Goal: Transaction & Acquisition: Subscribe to service/newsletter

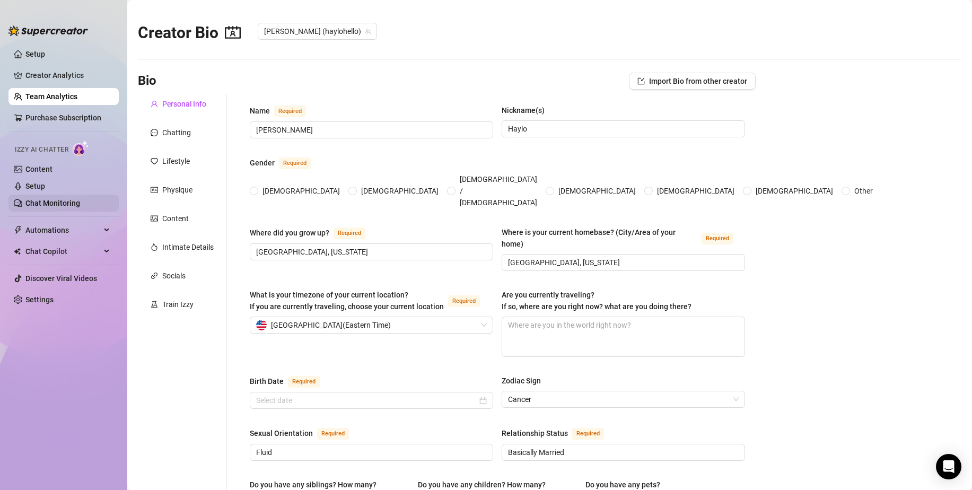
type input "[PERSON_NAME]"
type input "Haylo"
type input "[GEOGRAPHIC_DATA], [US_STATE]"
type input "Fluid"
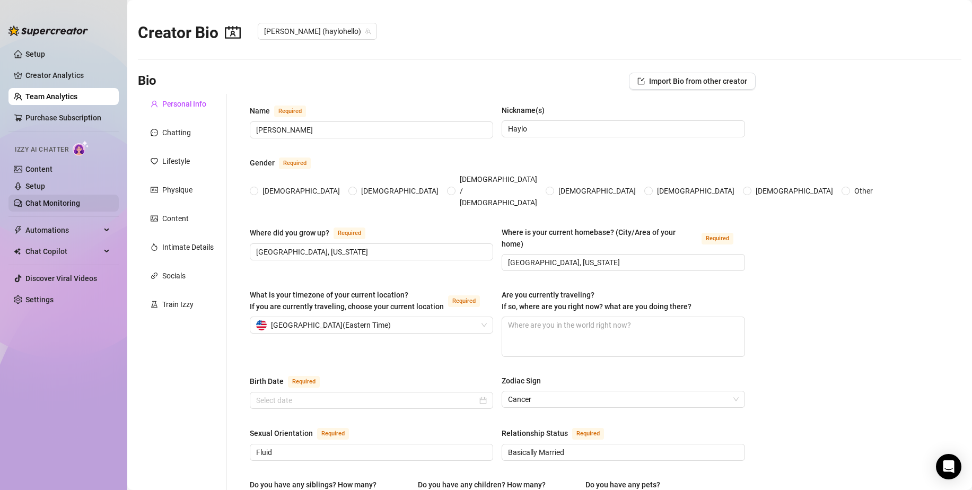
type input "Basically Married"
type input "2"
type input "1"
type input "Social Media Artist"
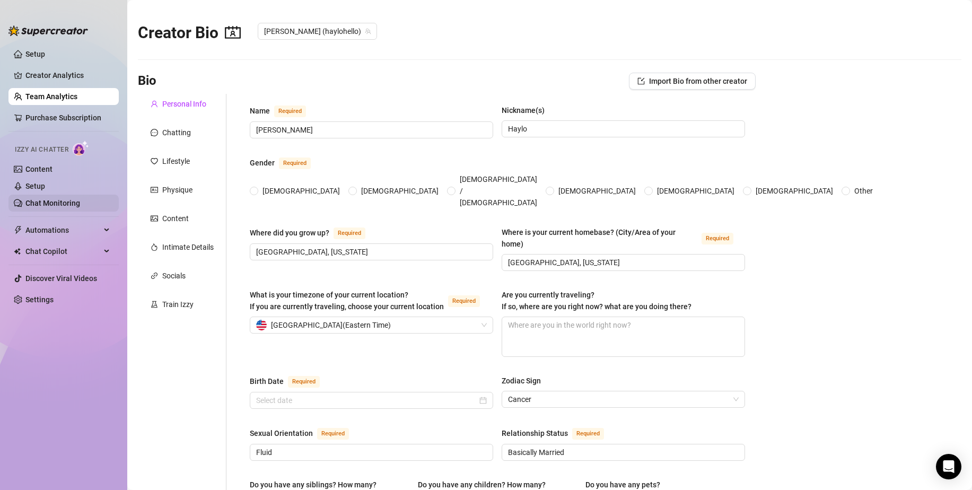
type input "[DEMOGRAPHIC_DATA]"
type input "Free Spirited"
type textarea ""Dreamin’ of a world where we all chase what sets our souls on fire! 🌟 My goals…"
radio input "true"
type input "[DATE]"
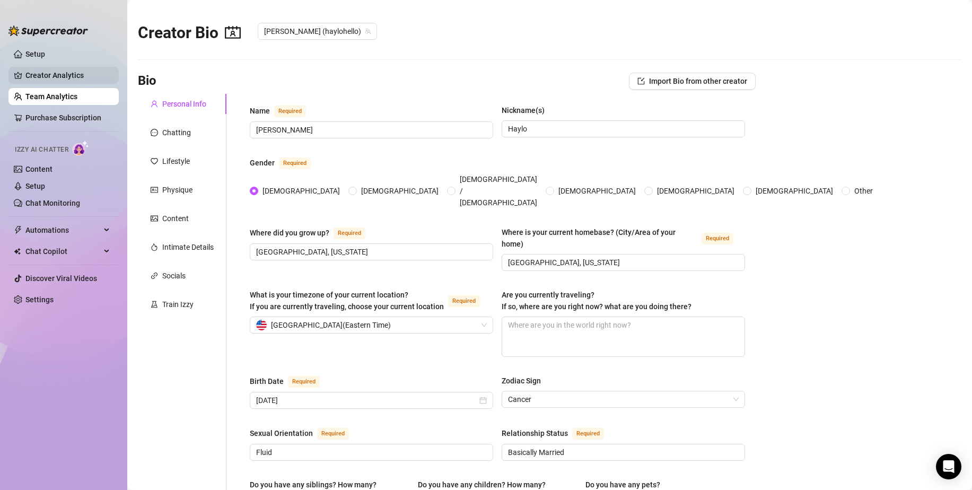
click at [39, 72] on link "Creator Analytics" at bounding box center [67, 75] width 85 height 17
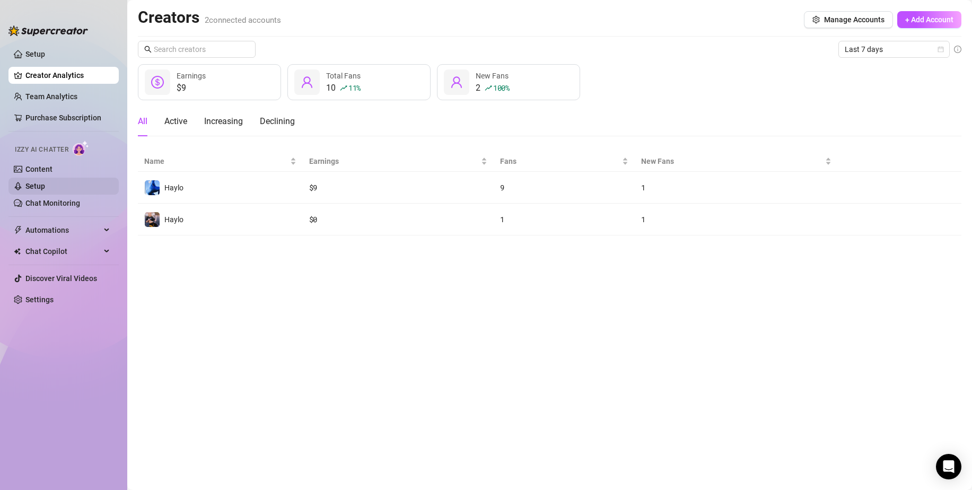
click at [35, 187] on link "Setup" at bounding box center [35, 186] width 20 height 8
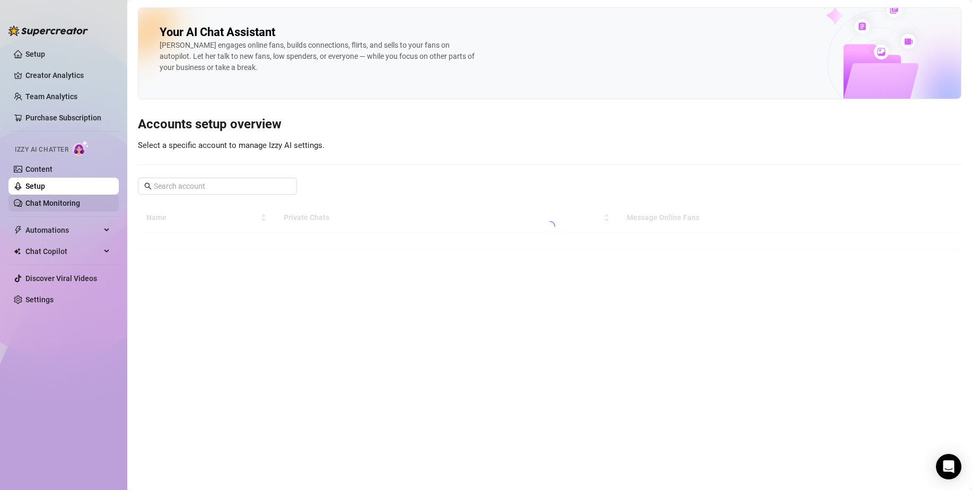
click at [38, 199] on link "Chat Monitoring" at bounding box center [52, 203] width 55 height 8
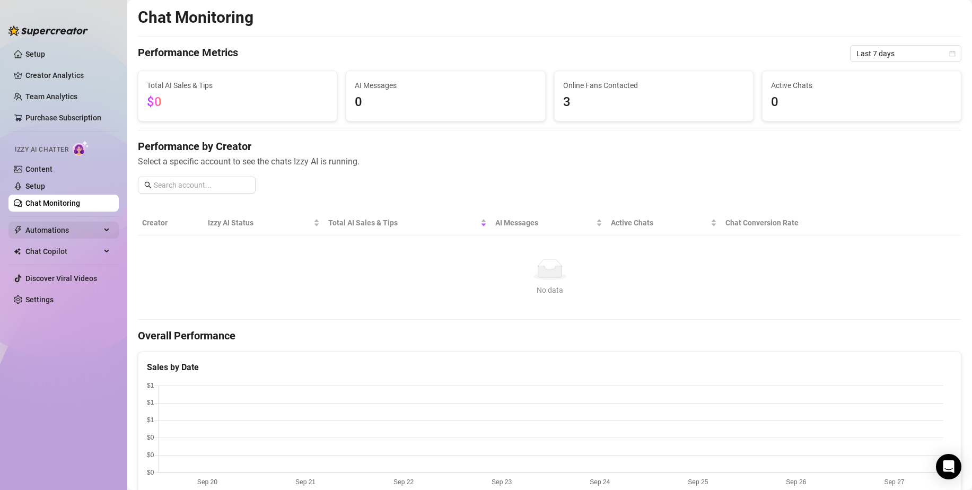
click at [51, 233] on span "Automations" at bounding box center [62, 230] width 75 height 17
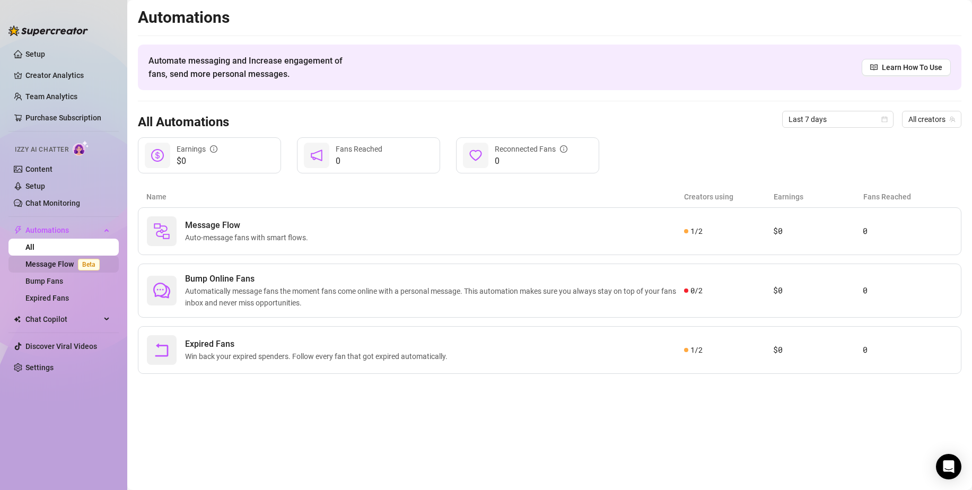
click at [66, 266] on link "Message Flow Beta" at bounding box center [64, 264] width 78 height 8
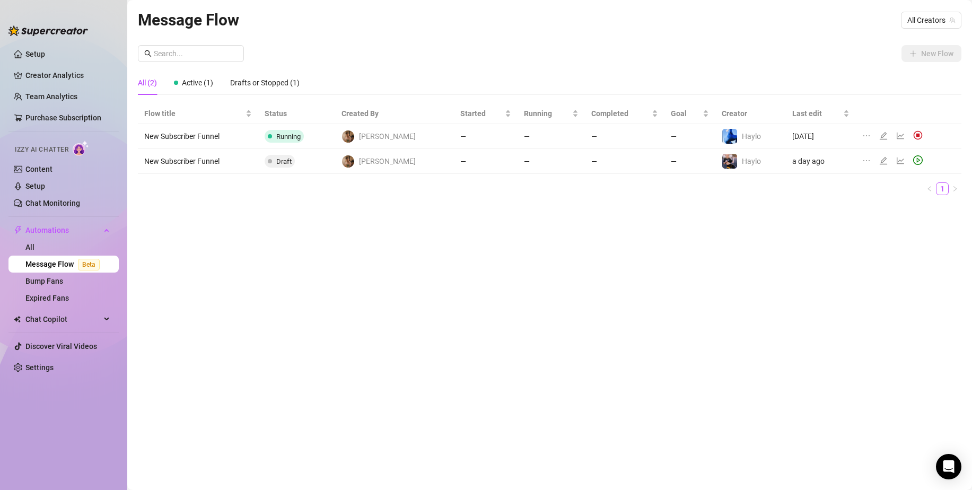
click at [929, 137] on td at bounding box center [908, 136] width 105 height 25
click at [913, 137] on img at bounding box center [918, 135] width 10 height 10
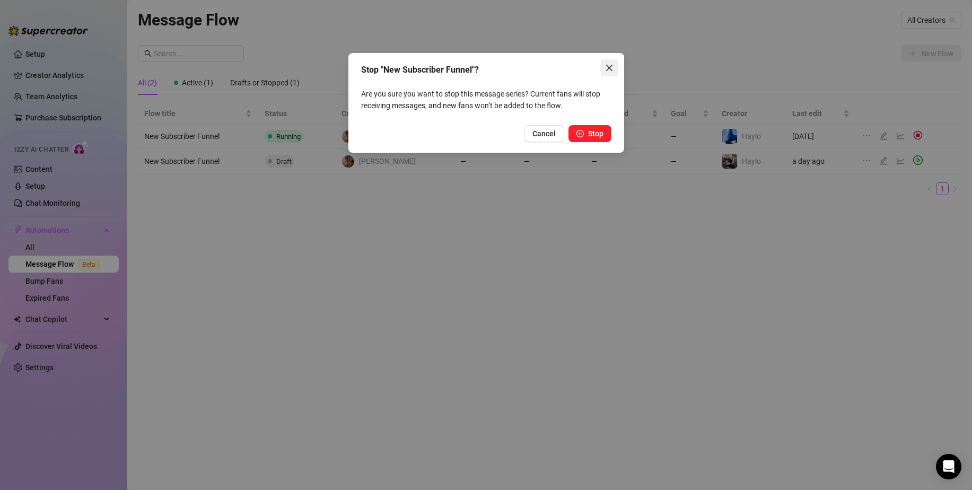
click at [605, 73] on button "Close" at bounding box center [609, 67] width 17 height 17
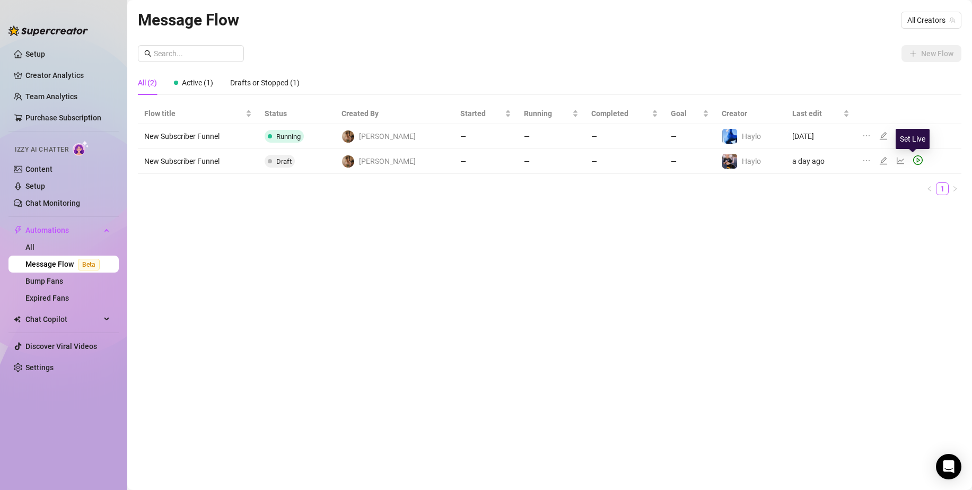
click at [913, 160] on icon "play-circle" at bounding box center [918, 160] width 10 height 10
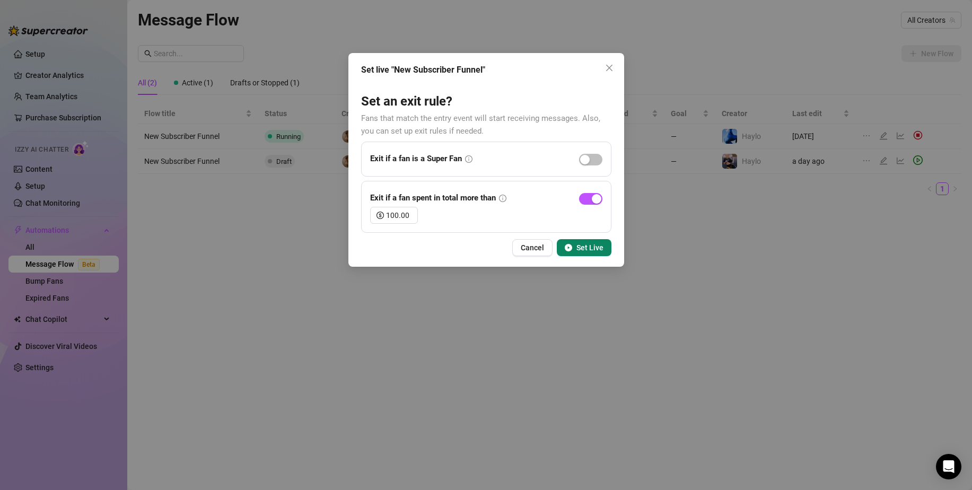
click at [470, 162] on icon "info-circle" at bounding box center [468, 158] width 7 height 7
click at [470, 159] on icon "info-circle" at bounding box center [468, 158] width 7 height 7
click at [588, 162] on div "button" at bounding box center [585, 160] width 10 height 10
click at [585, 253] on button "Set Live" at bounding box center [584, 247] width 55 height 17
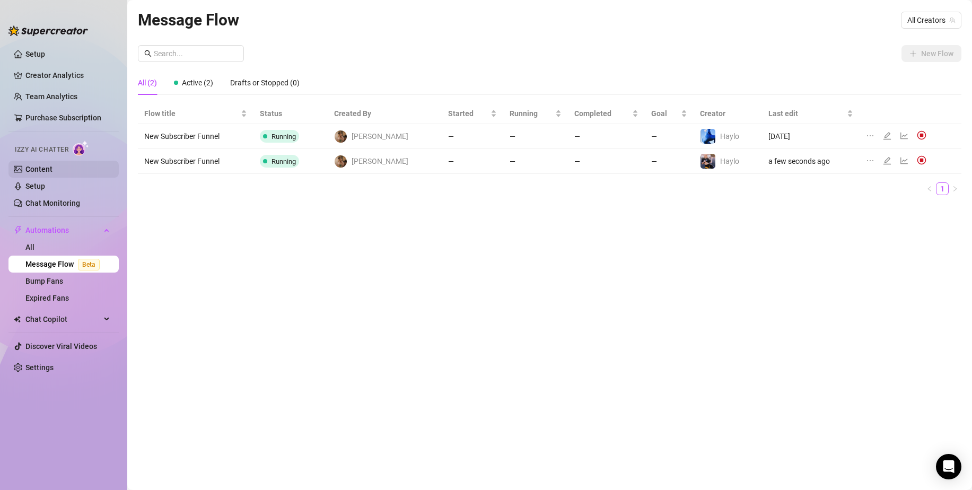
click at [33, 171] on link "Content" at bounding box center [38, 169] width 27 height 8
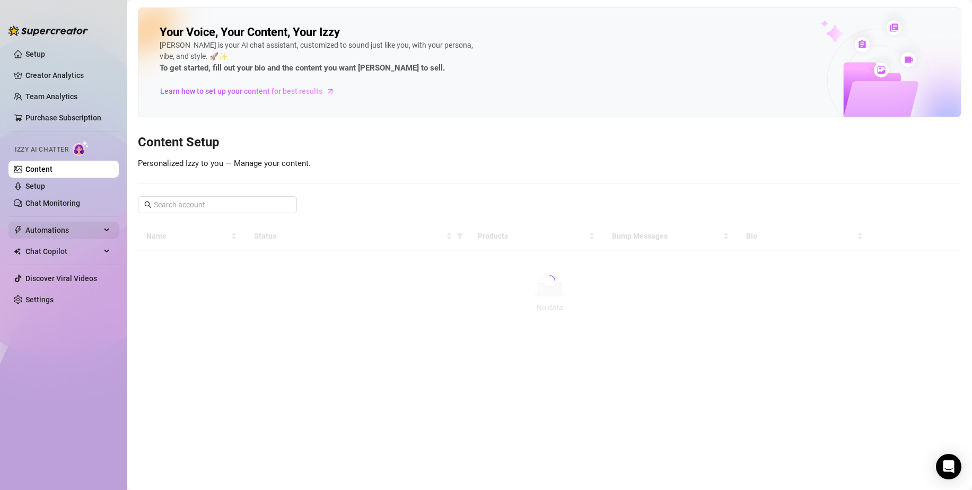
click at [40, 227] on span "Automations" at bounding box center [62, 230] width 75 height 17
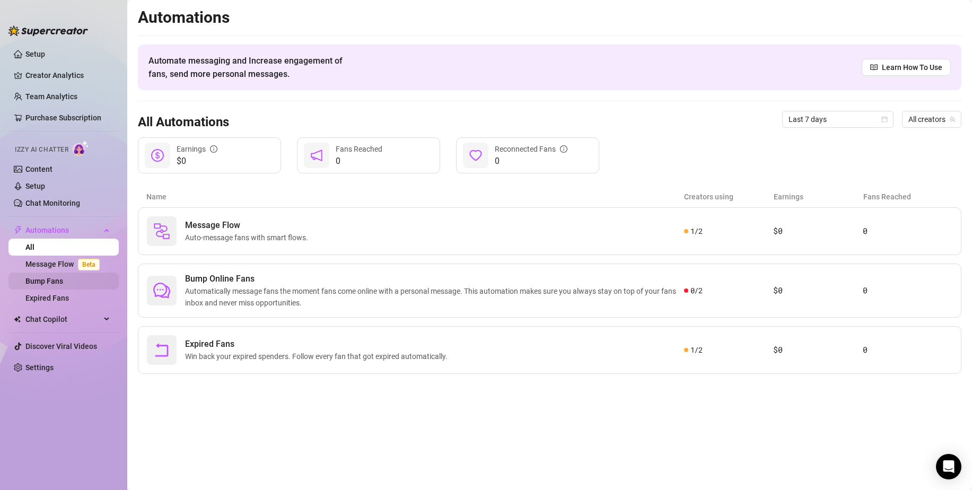
click at [41, 277] on link "Bump Fans" at bounding box center [44, 281] width 38 height 8
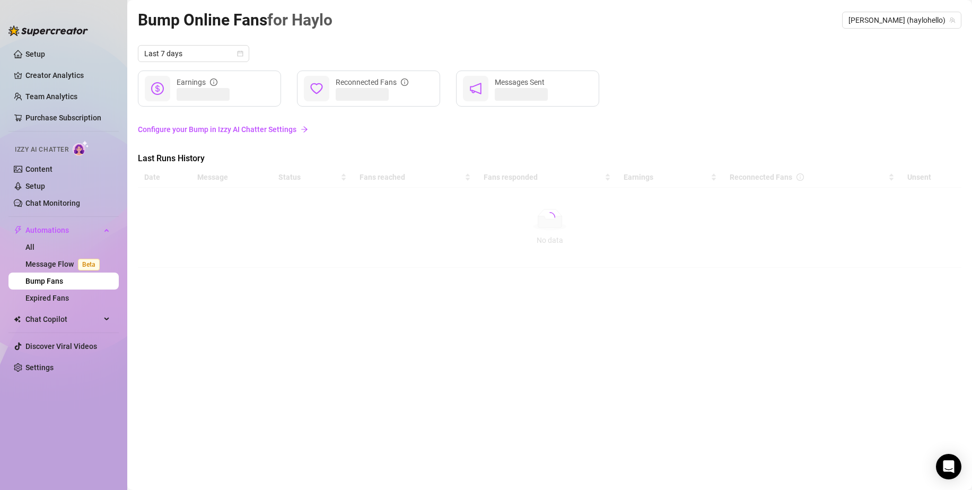
click at [48, 144] on div "Izzy AI Chatter" at bounding box center [62, 147] width 95 height 15
click at [37, 167] on link "Content" at bounding box center [38, 169] width 27 height 8
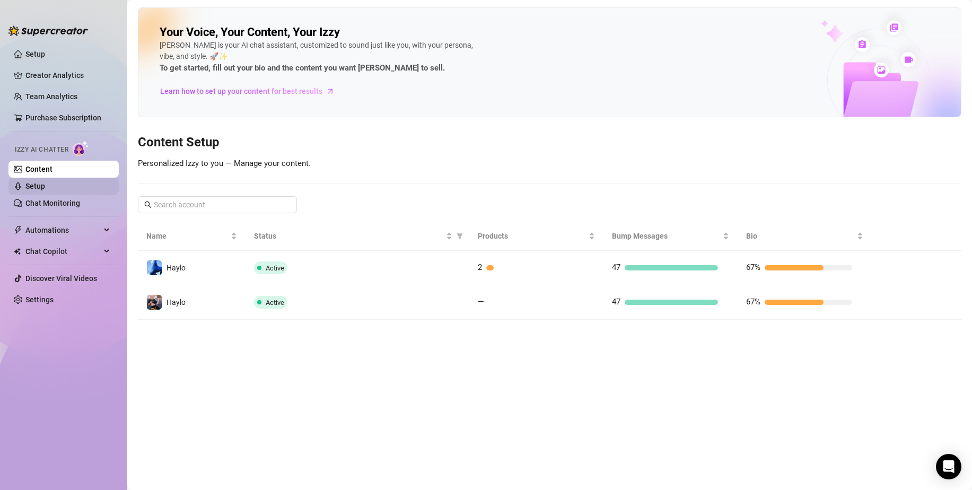
click at [30, 190] on link "Setup" at bounding box center [35, 186] width 20 height 8
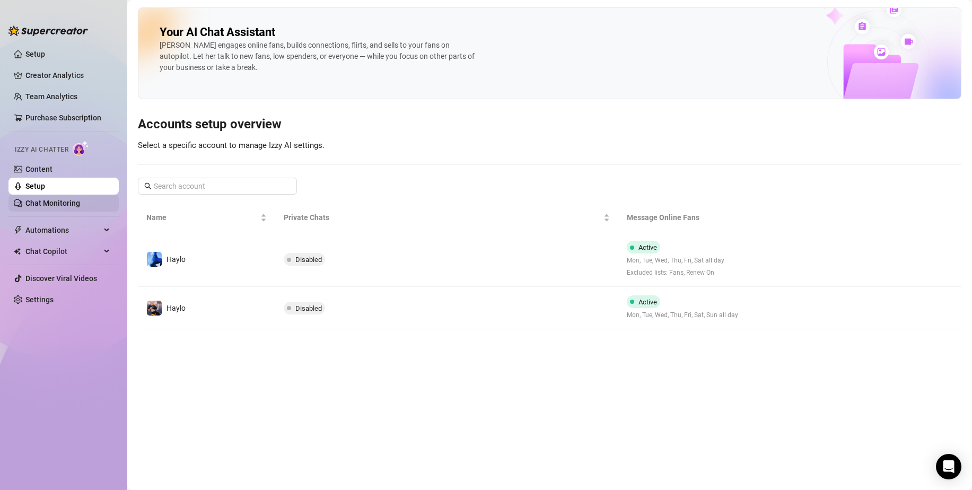
click at [40, 207] on link "Chat Monitoring" at bounding box center [52, 203] width 55 height 8
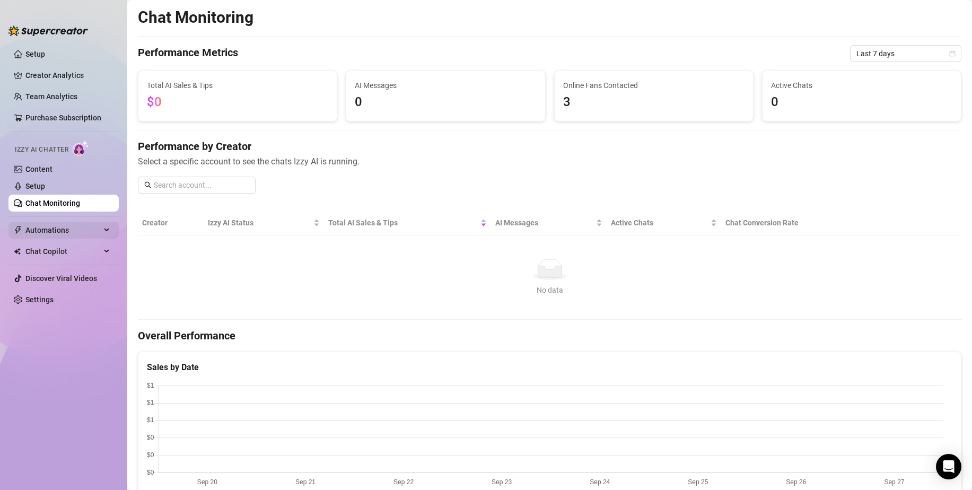
click at [41, 232] on span "Automations" at bounding box center [62, 230] width 75 height 17
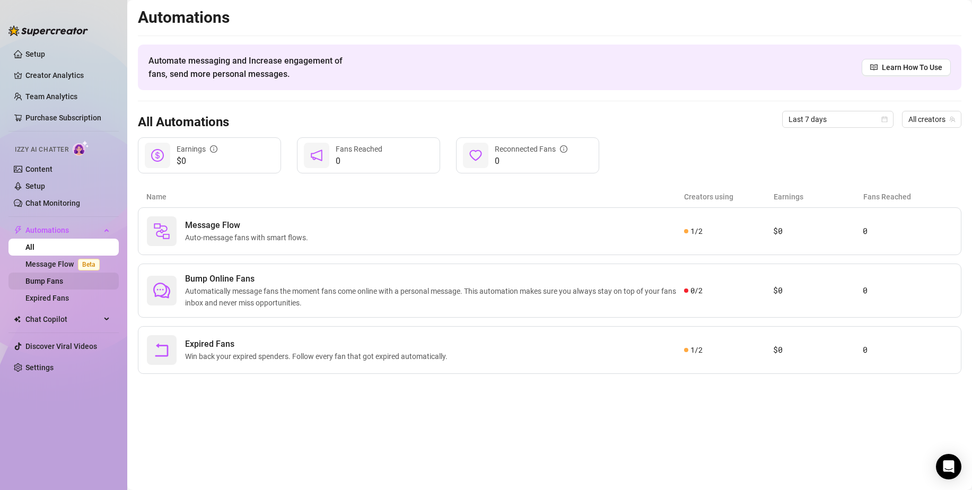
click at [48, 282] on link "Bump Fans" at bounding box center [44, 281] width 38 height 8
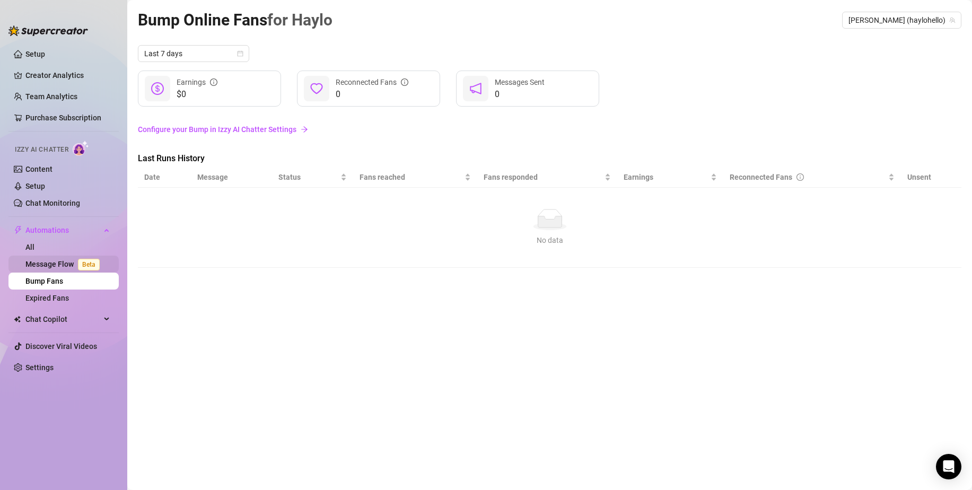
click at [48, 260] on link "Message Flow Beta" at bounding box center [64, 264] width 78 height 8
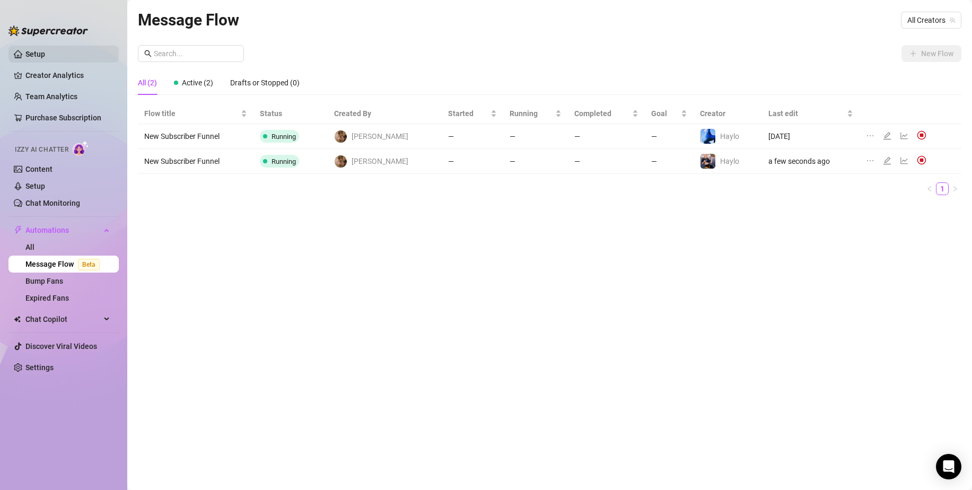
click at [33, 58] on link "Setup" at bounding box center [35, 54] width 20 height 8
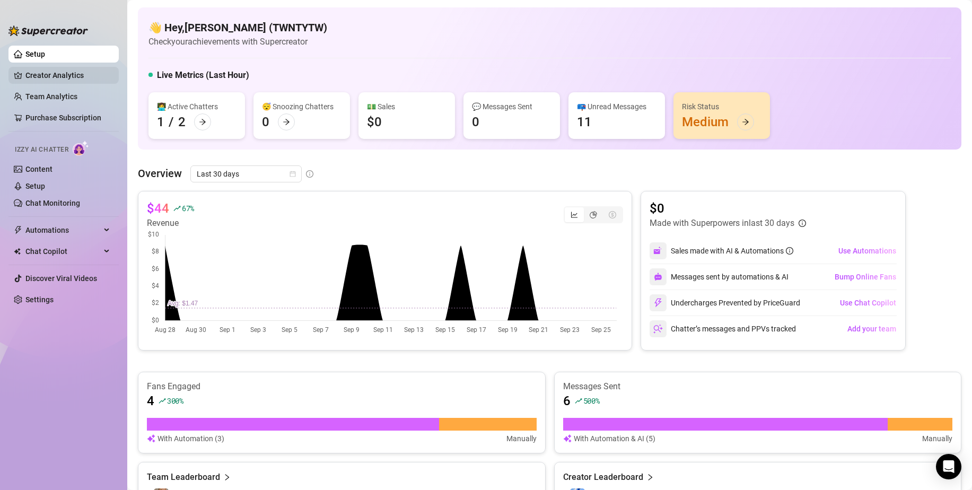
click at [49, 75] on link "Creator Analytics" at bounding box center [67, 75] width 85 height 17
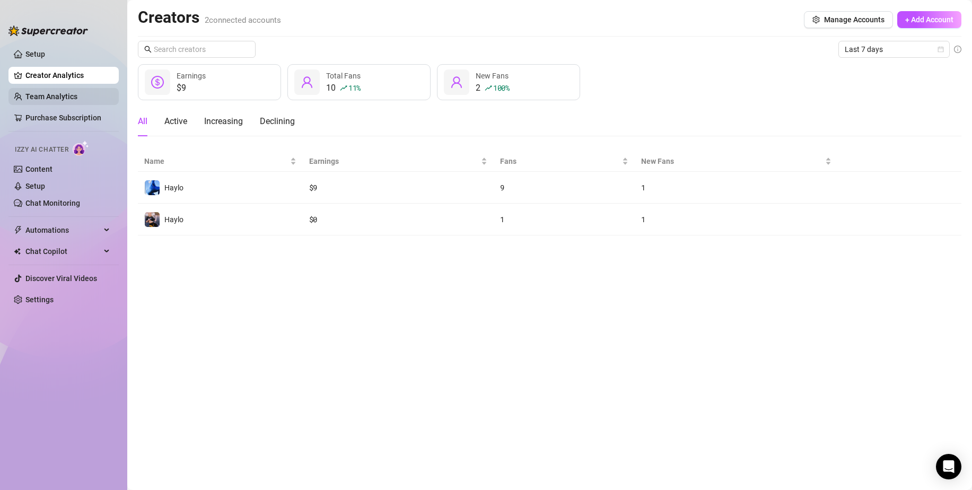
click at [50, 92] on link "Team Analytics" at bounding box center [51, 96] width 52 height 8
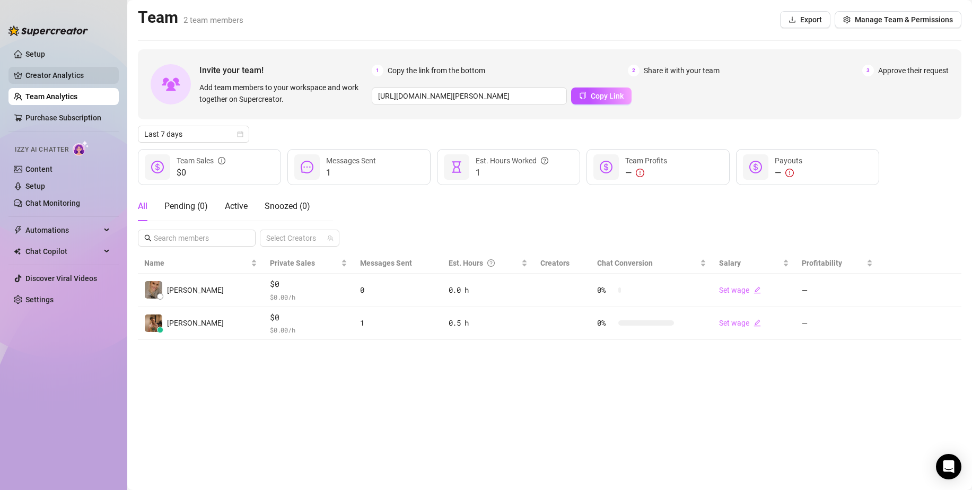
click at [50, 75] on link "Creator Analytics" at bounding box center [67, 75] width 85 height 17
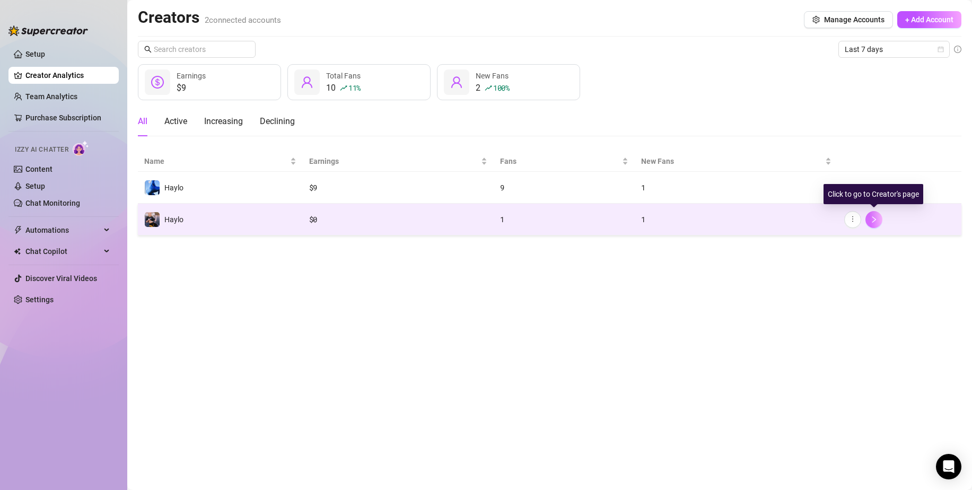
click at [869, 222] on button "button" at bounding box center [873, 219] width 17 height 17
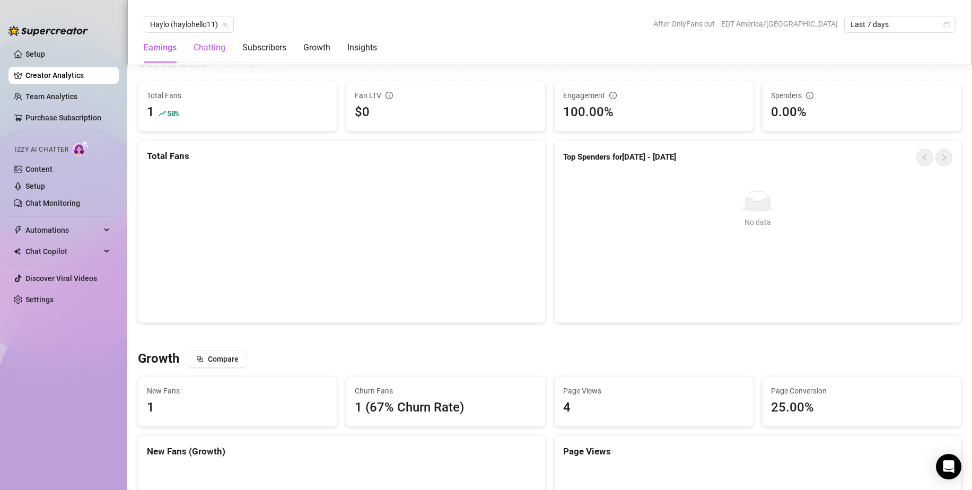
click at [214, 51] on div "Chatting" at bounding box center [210, 47] width 32 height 13
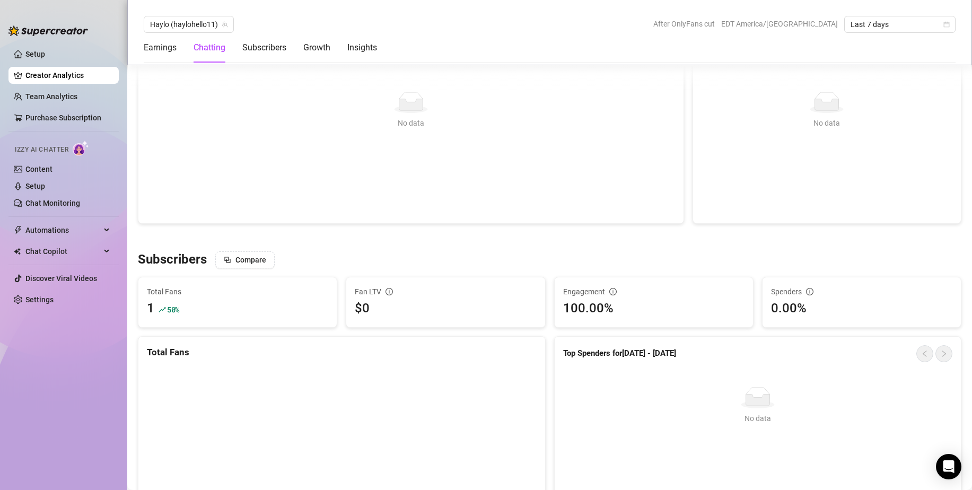
scroll to position [329, 0]
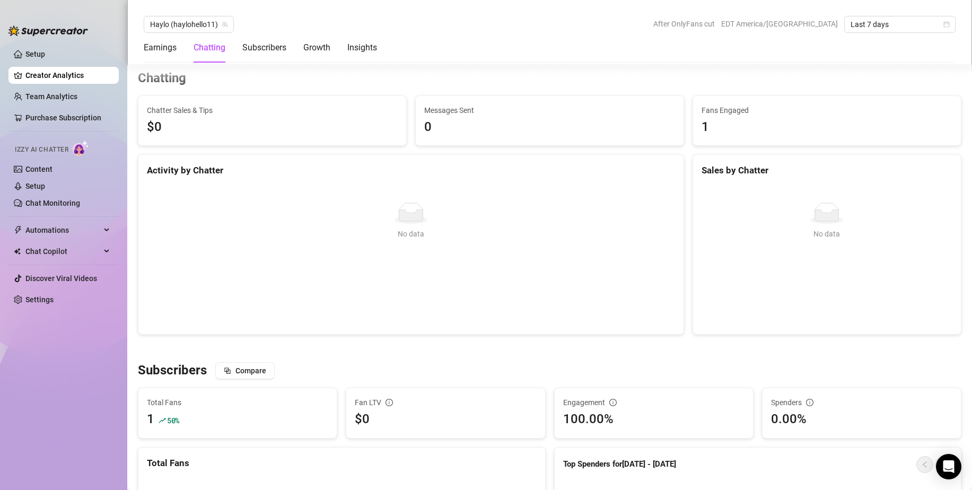
click at [81, 147] on img at bounding box center [81, 147] width 16 height 15
click at [54, 93] on link "Team Analytics" at bounding box center [51, 96] width 52 height 8
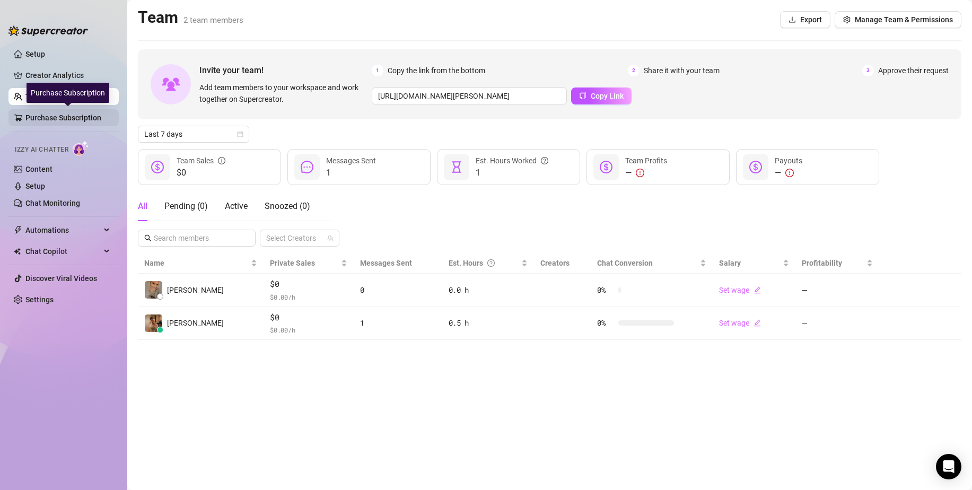
click at [83, 122] on link "Purchase Subscription" at bounding box center [67, 117] width 85 height 17
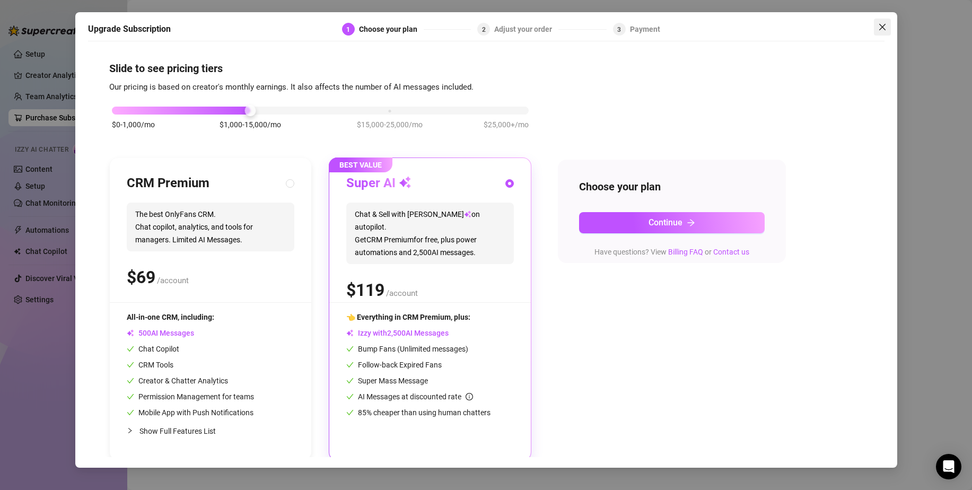
click at [890, 33] on button "Close" at bounding box center [882, 27] width 17 height 17
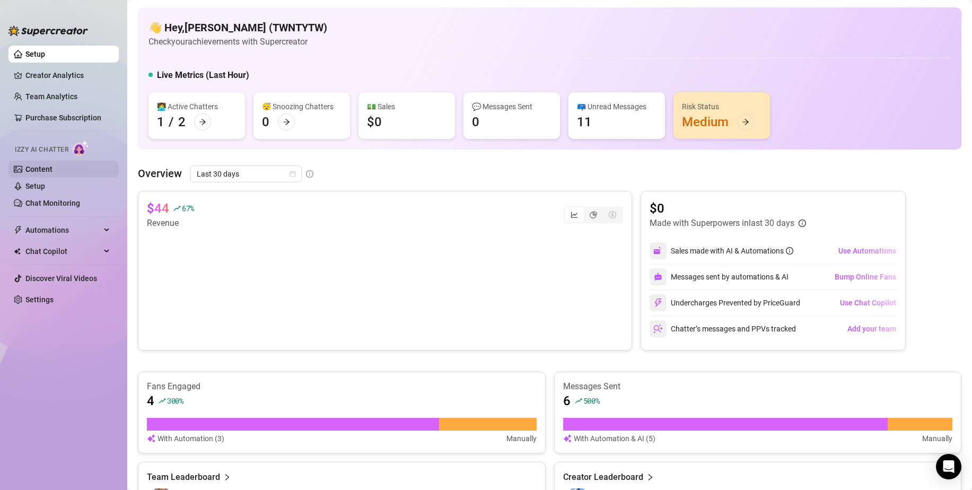
click at [38, 165] on link "Content" at bounding box center [38, 169] width 27 height 8
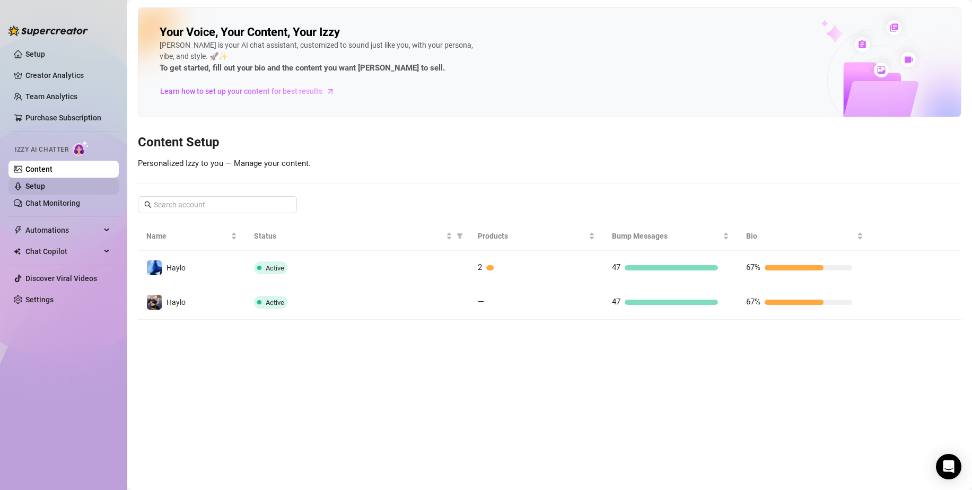
click at [39, 182] on link "Setup" at bounding box center [35, 186] width 20 height 8
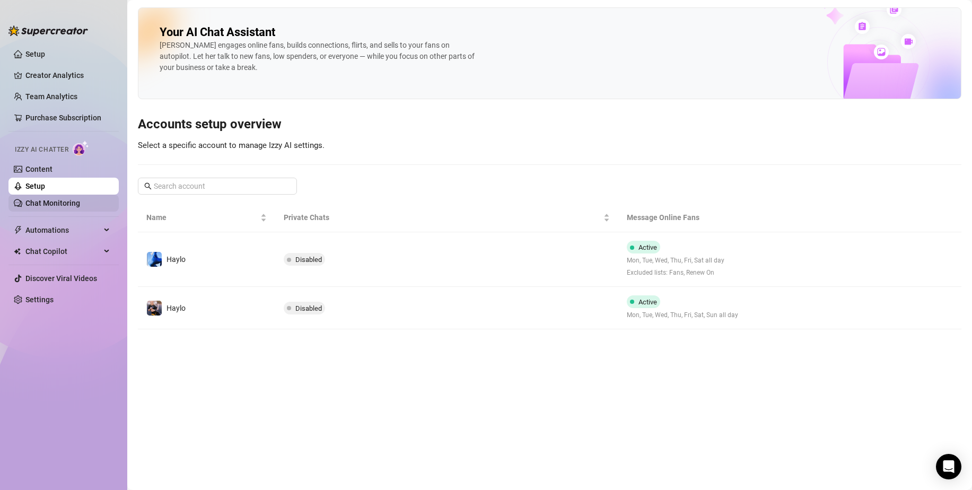
click at [70, 202] on link "Chat Monitoring" at bounding box center [52, 203] width 55 height 8
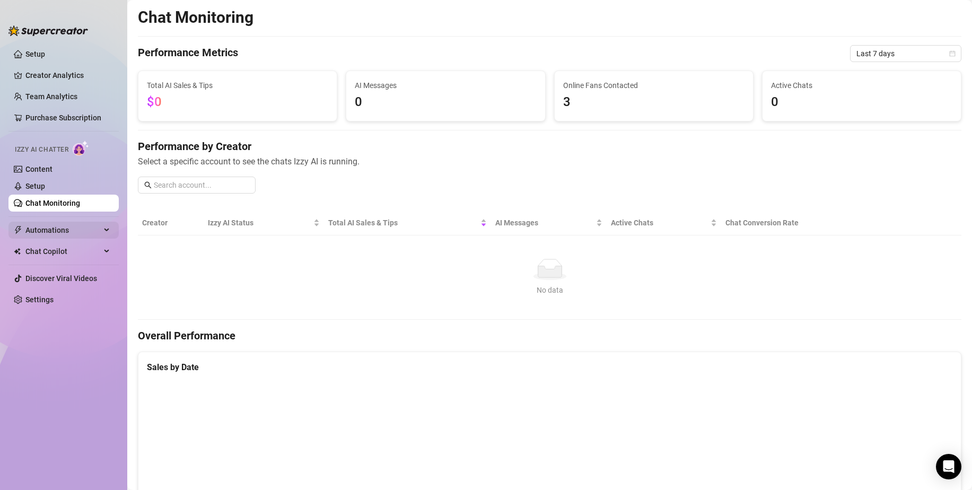
click at [71, 223] on span "Automations" at bounding box center [62, 230] width 75 height 17
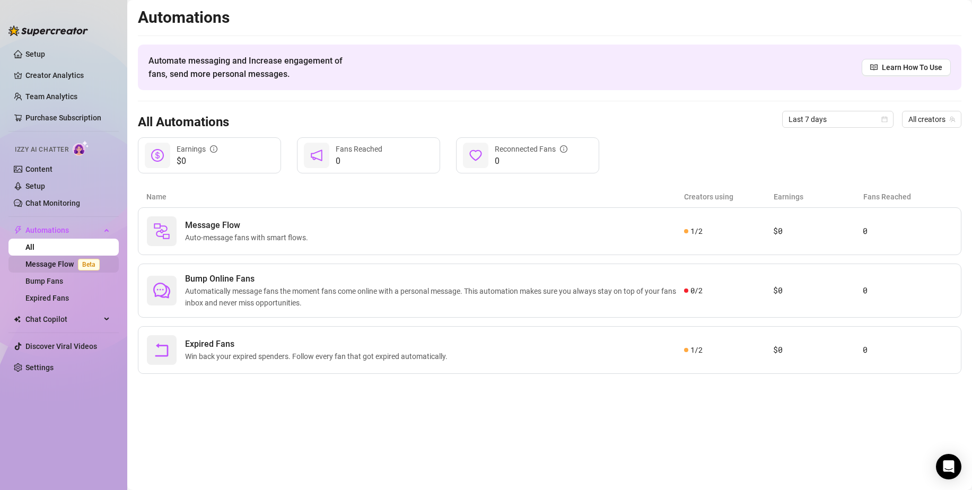
click at [74, 262] on link "Message Flow Beta" at bounding box center [64, 264] width 78 height 8
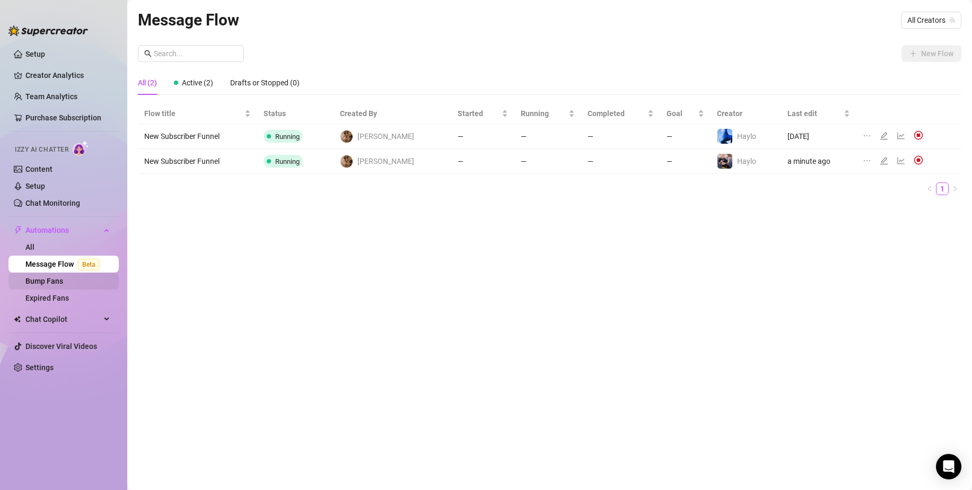
click at [63, 278] on link "Bump Fans" at bounding box center [44, 281] width 38 height 8
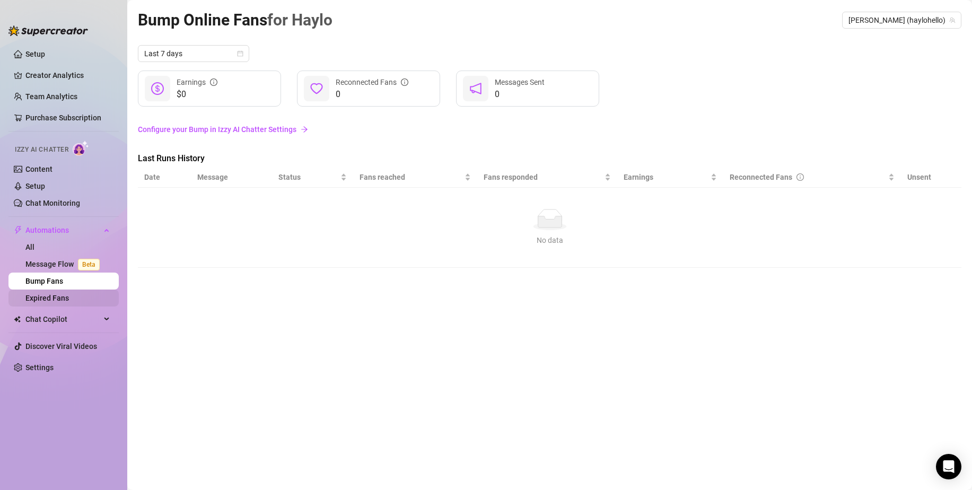
click at [69, 294] on link "Expired Fans" at bounding box center [46, 298] width 43 height 8
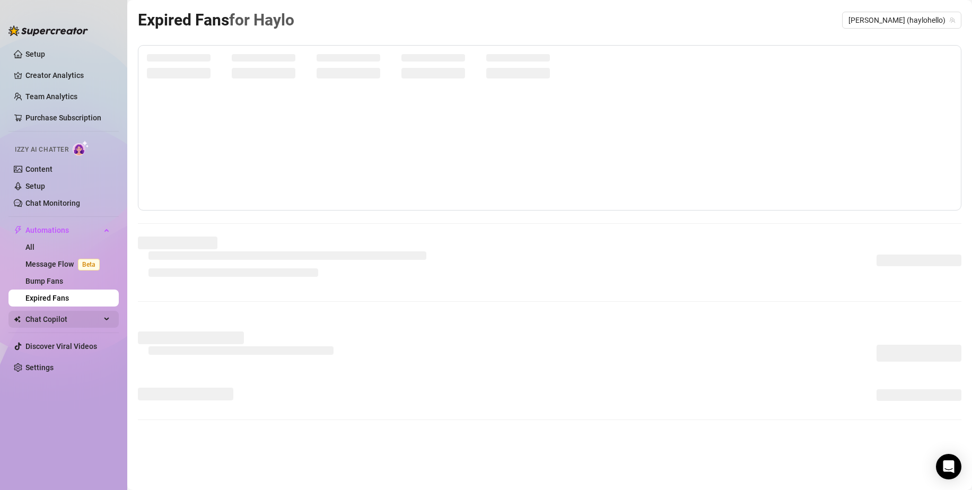
click at [78, 317] on span "Chat Copilot" at bounding box center [62, 319] width 75 height 17
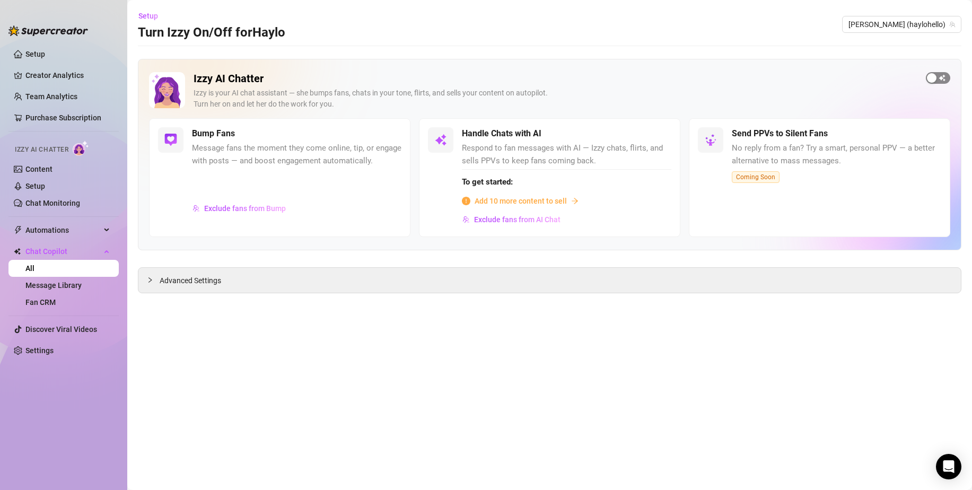
click at [945, 75] on span "button" at bounding box center [938, 78] width 24 height 12
click at [82, 281] on link "Message Library" at bounding box center [53, 285] width 56 height 8
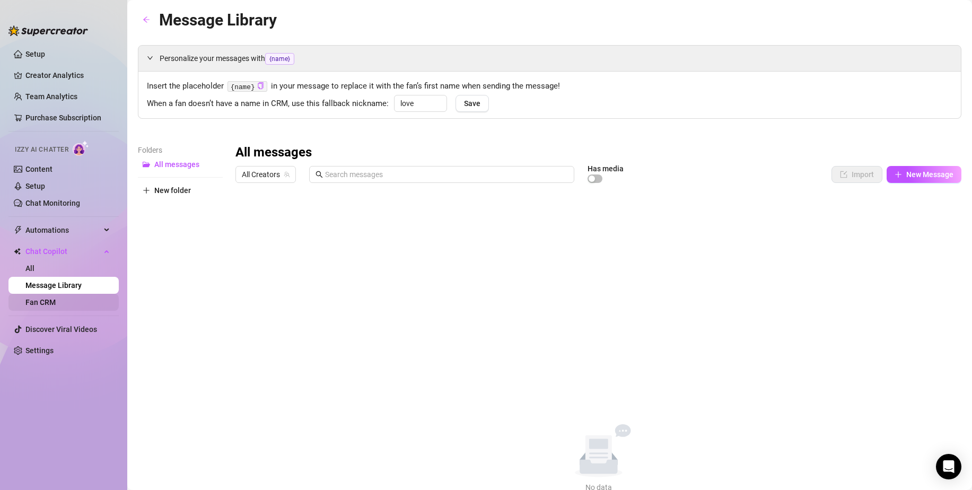
click at [56, 298] on link "Fan CRM" at bounding box center [40, 302] width 30 height 8
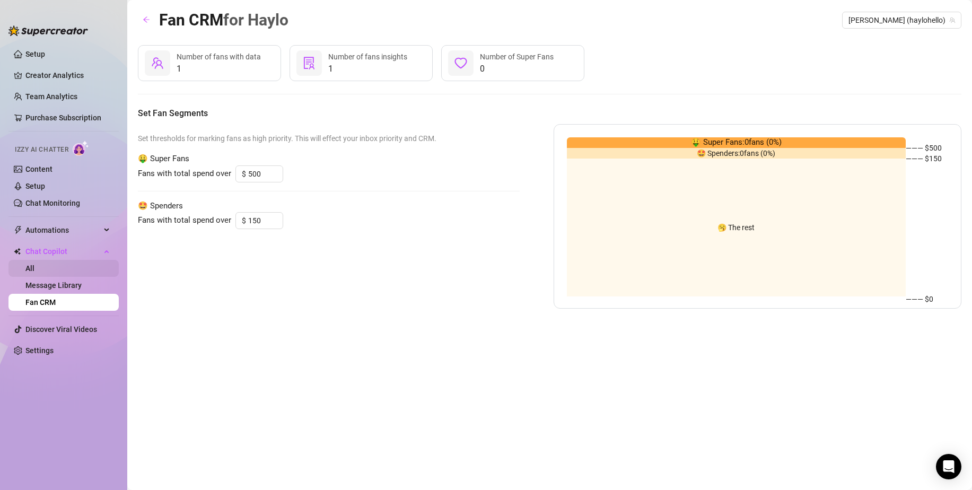
click at [34, 264] on link "All" at bounding box center [29, 268] width 9 height 8
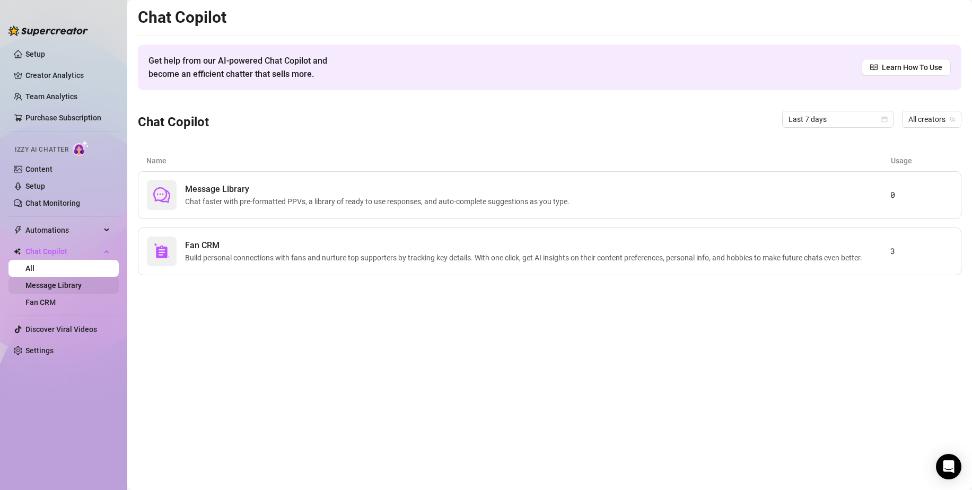
click at [46, 281] on link "Message Library" at bounding box center [53, 285] width 56 height 8
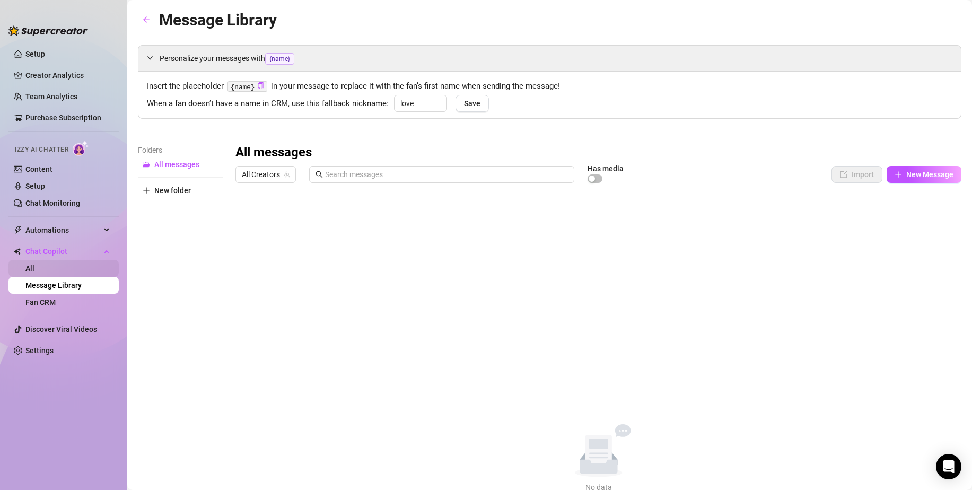
click at [34, 266] on link "All" at bounding box center [29, 268] width 9 height 8
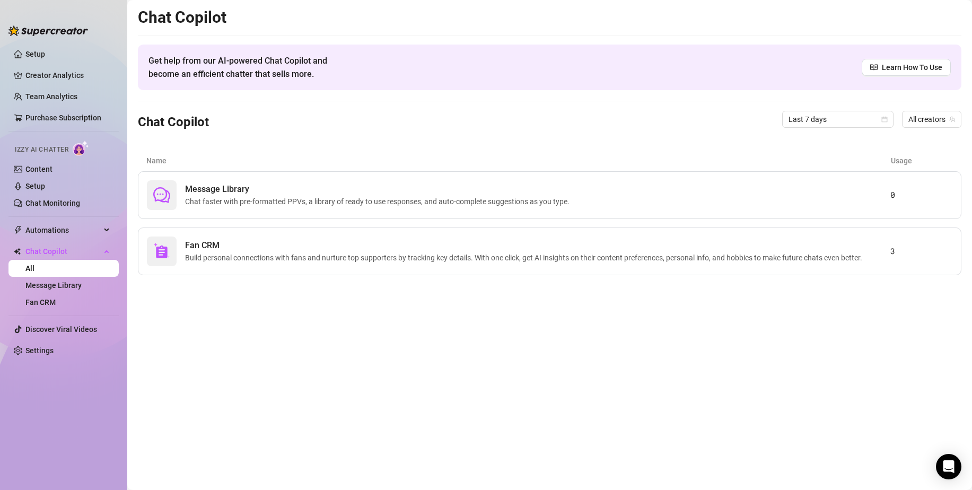
click at [56, 240] on ul "Setup Creator Analytics Team Analytics Purchase Subscription Izzy AI Chatter Co…" at bounding box center [63, 258] width 110 height 435
click at [55, 247] on span "Chat Copilot" at bounding box center [62, 251] width 75 height 17
click at [45, 230] on span "Automations" at bounding box center [62, 230] width 75 height 17
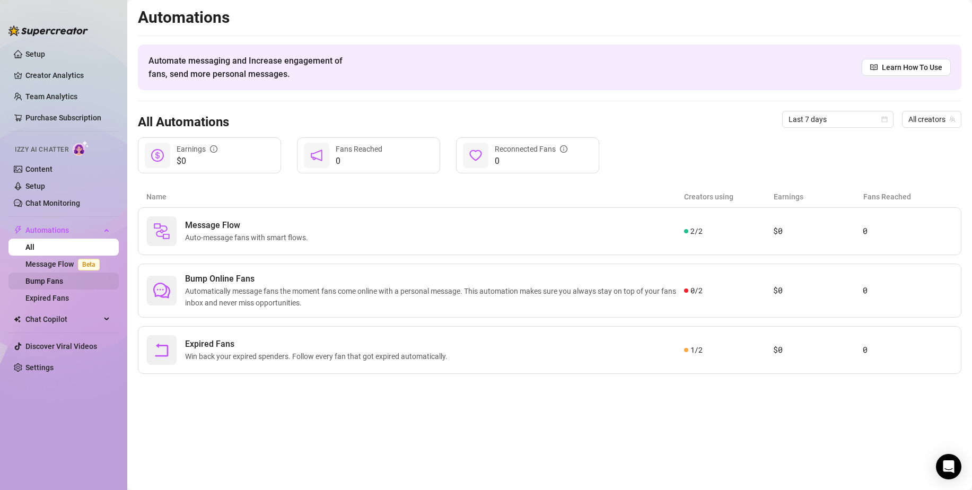
click at [51, 283] on link "Bump Fans" at bounding box center [44, 281] width 38 height 8
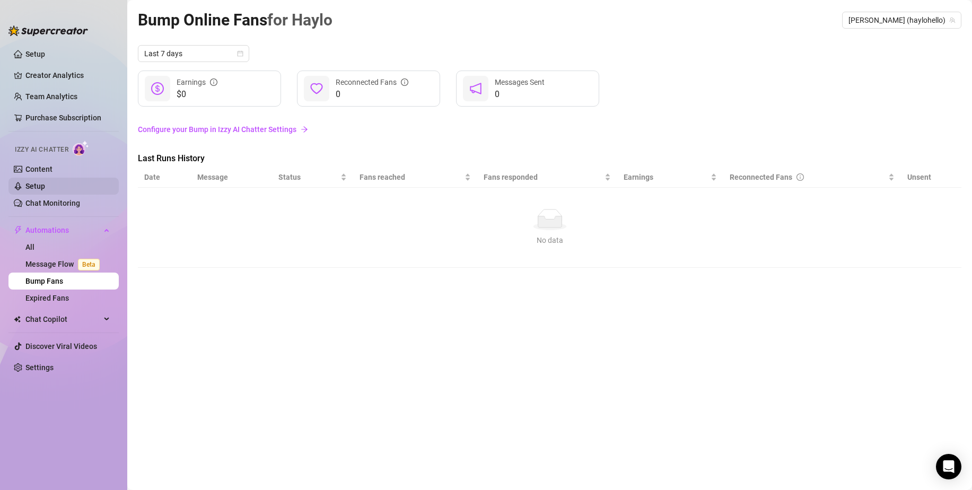
click at [45, 185] on link "Setup" at bounding box center [35, 186] width 20 height 8
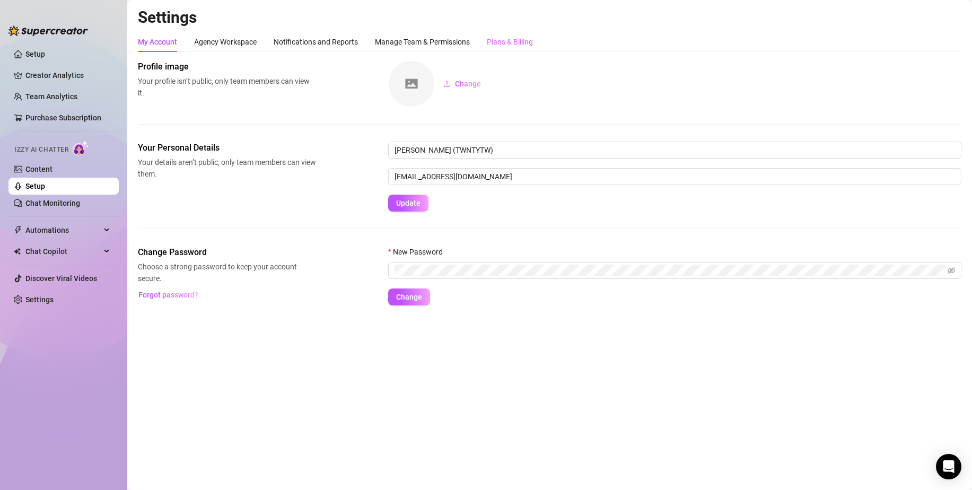
click at [530, 48] on div "Plans & Billing" at bounding box center [510, 42] width 46 height 20
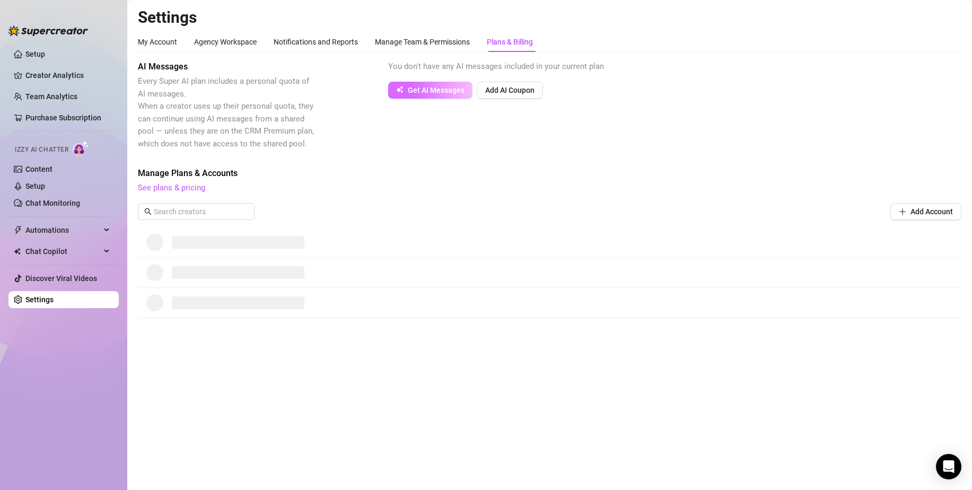
click at [429, 89] on span "Get AI Messages" at bounding box center [436, 90] width 57 height 8
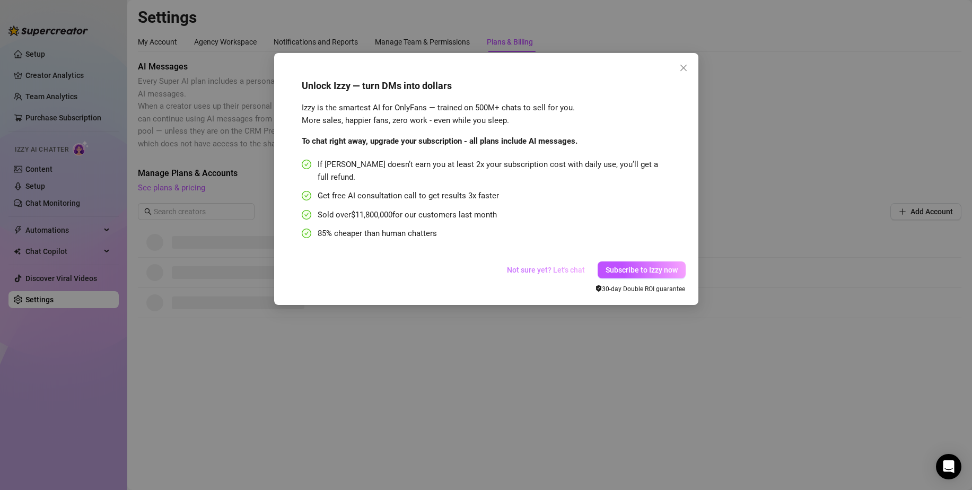
click at [565, 266] on span "Not sure yet? Let's chat" at bounding box center [546, 270] width 78 height 8
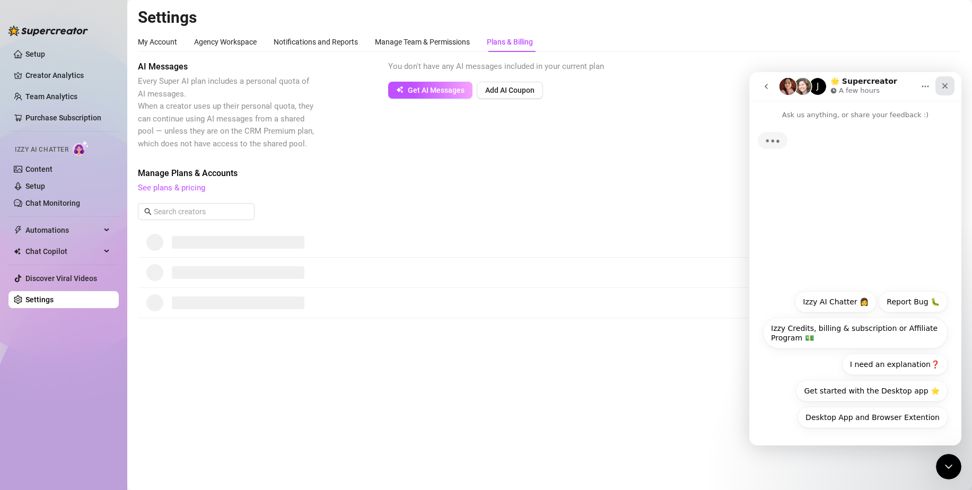
click at [943, 83] on icon "Close" at bounding box center [944, 86] width 8 height 8
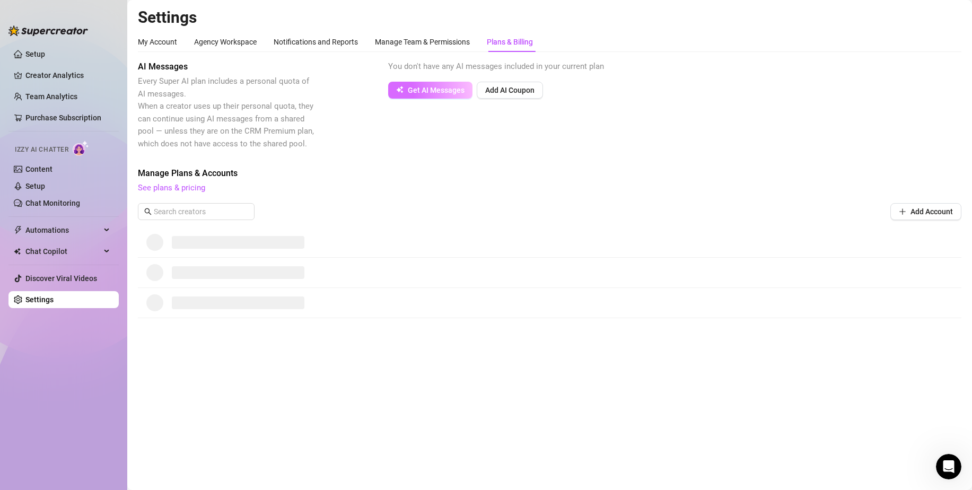
click at [445, 94] on span "Get AI Messages" at bounding box center [436, 90] width 57 height 8
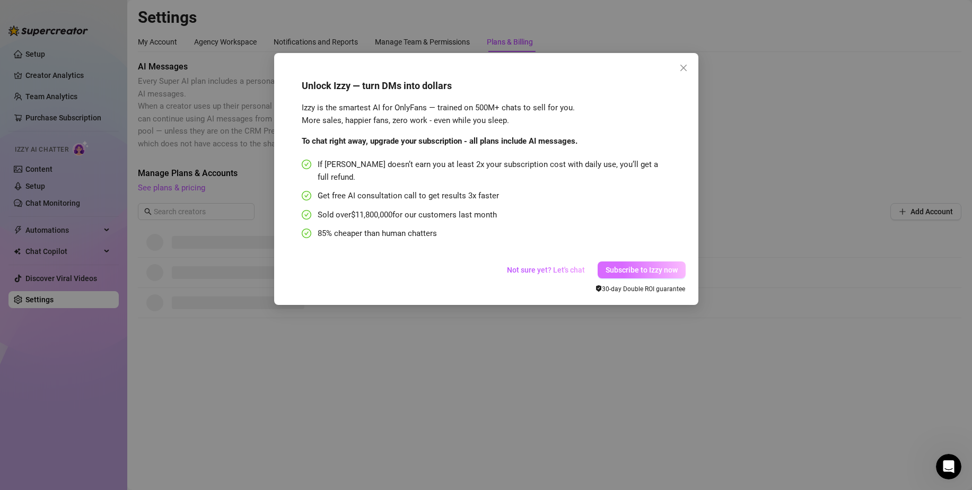
click at [610, 261] on button "Subscribe to Izzy now" at bounding box center [641, 269] width 88 height 17
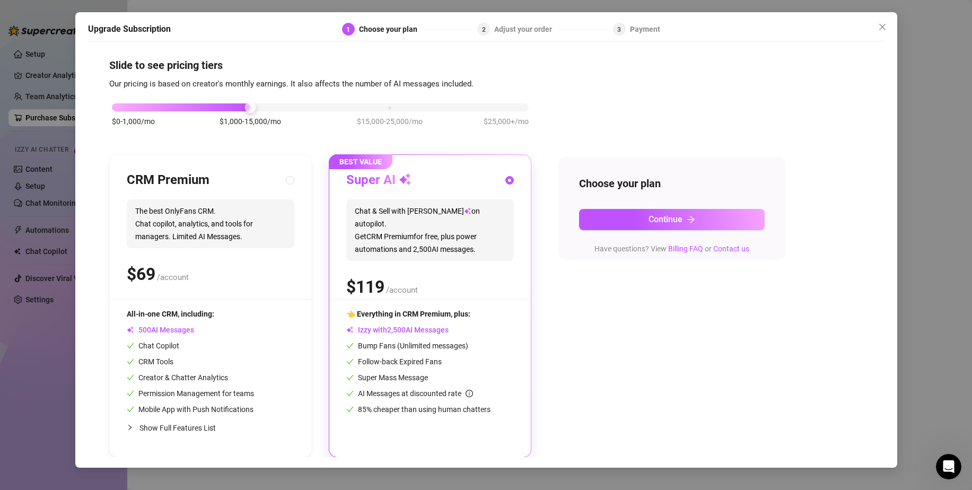
scroll to position [4, 0]
click at [394, 101] on div "$0-1,000/mo $1,000-15,000/mo $15,000-25,000/mo $25,000+/mo" at bounding box center [320, 104] width 417 height 6
click at [241, 103] on div at bounding box center [181, 107] width 139 height 8
click at [119, 112] on div "$0-1,000/mo $1,000-15,000/mo $15,000-25,000/mo $25,000+/mo" at bounding box center [320, 120] width 422 height 60
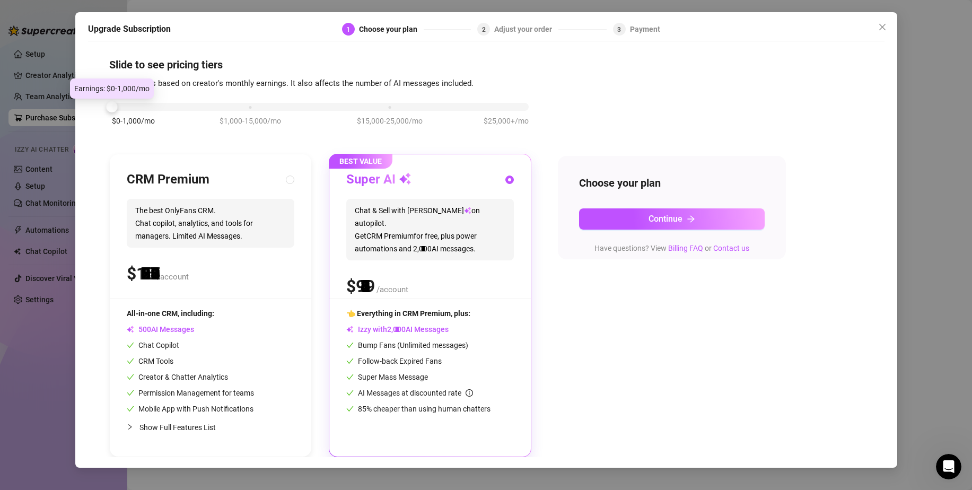
click at [120, 104] on div "$0-1,000/mo $1,000-15,000/mo $15,000-25,000/mo $25,000+/mo" at bounding box center [320, 104] width 417 height 6
click at [880, 23] on icon "close" at bounding box center [882, 27] width 8 height 8
